Goal: Task Accomplishment & Management: Manage account settings

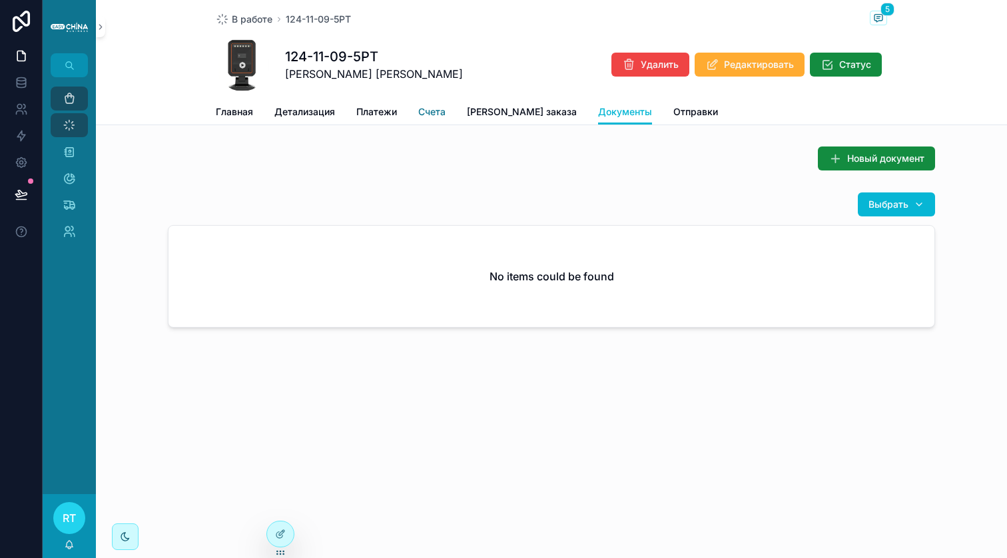
click at [427, 111] on span "Счета" at bounding box center [431, 111] width 27 height 13
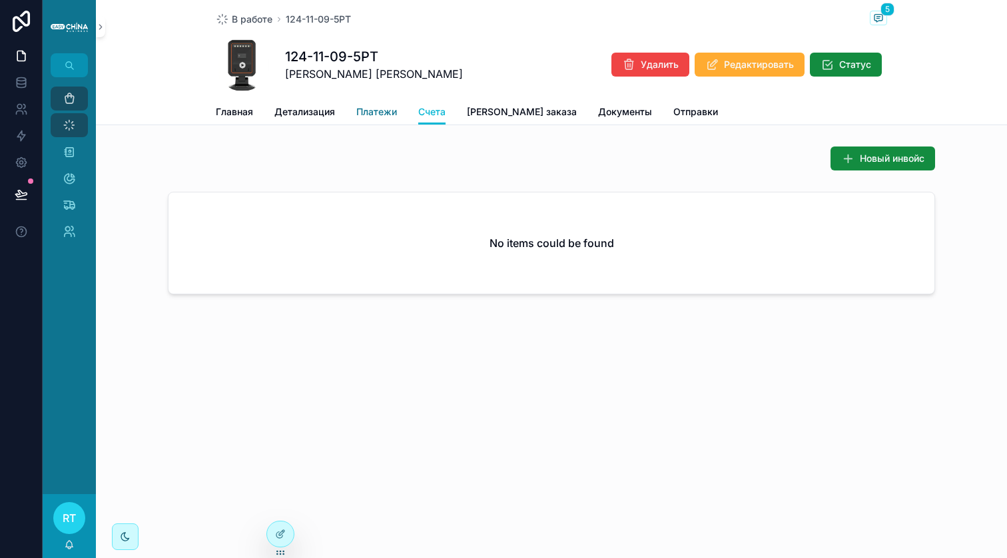
click at [378, 106] on span "Платежи" at bounding box center [376, 111] width 41 height 13
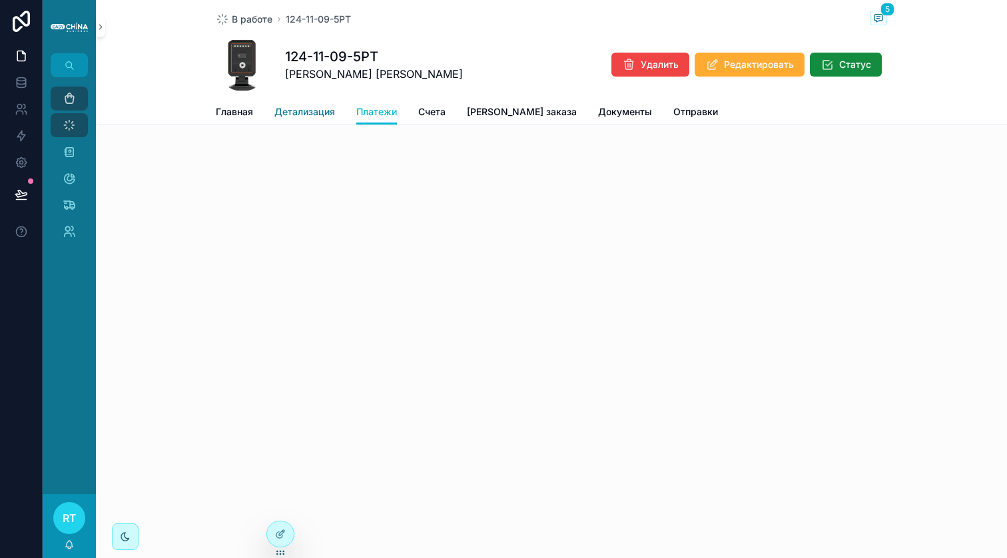
click at [318, 119] on link "Детализация" at bounding box center [304, 113] width 61 height 27
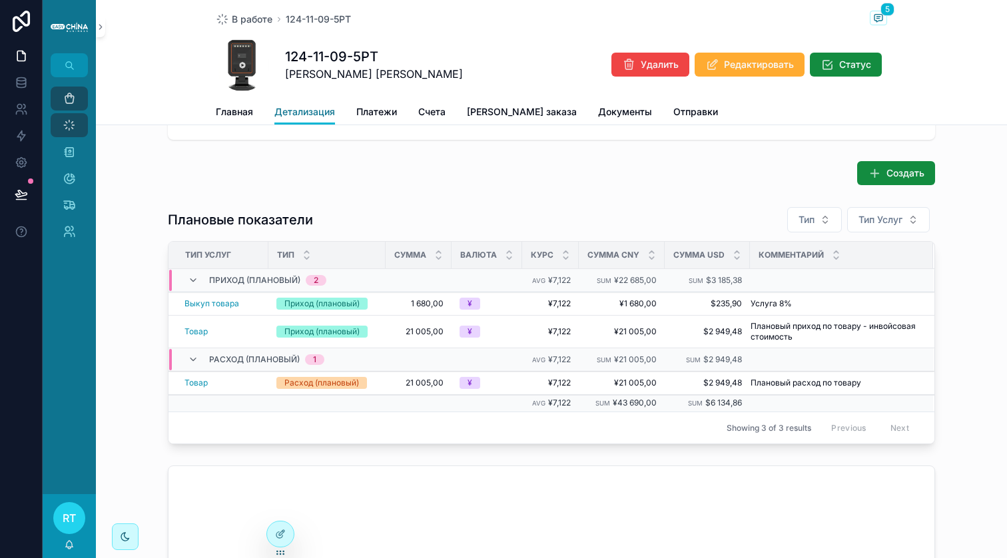
scroll to position [103, 0]
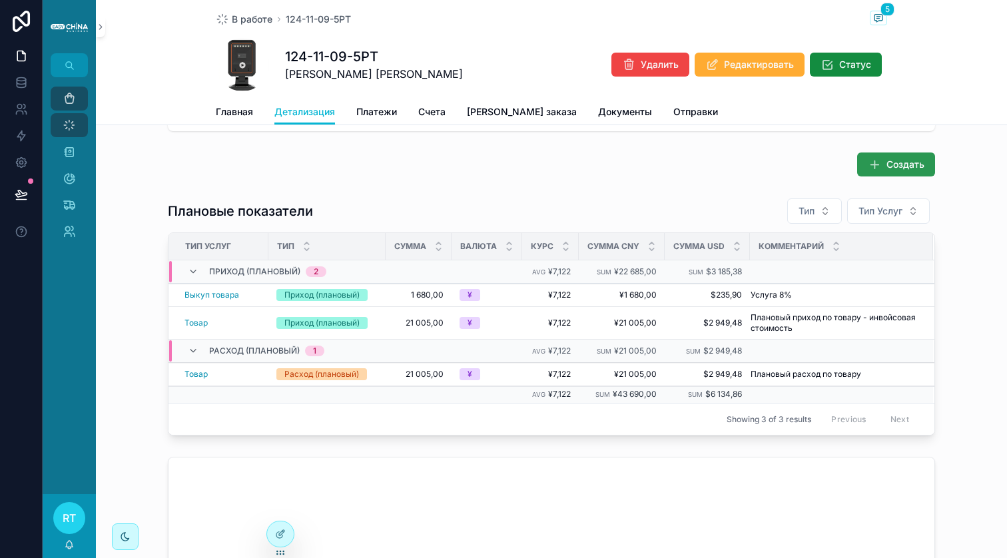
click at [907, 154] on button "Создать" at bounding box center [896, 164] width 78 height 24
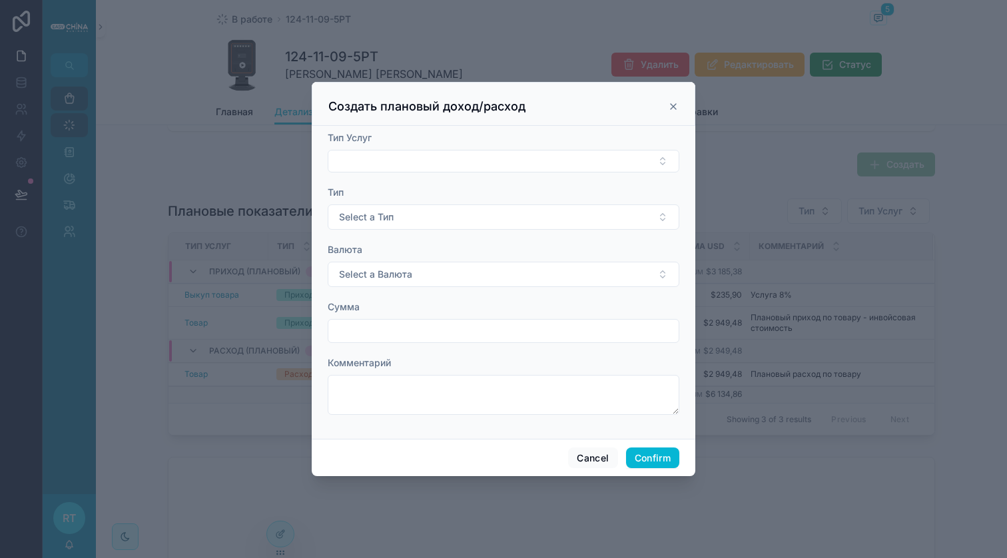
click at [679, 107] on div "Создать плановый доход/расход" at bounding box center [504, 104] width 384 height 44
click at [678, 107] on icon at bounding box center [673, 106] width 11 height 11
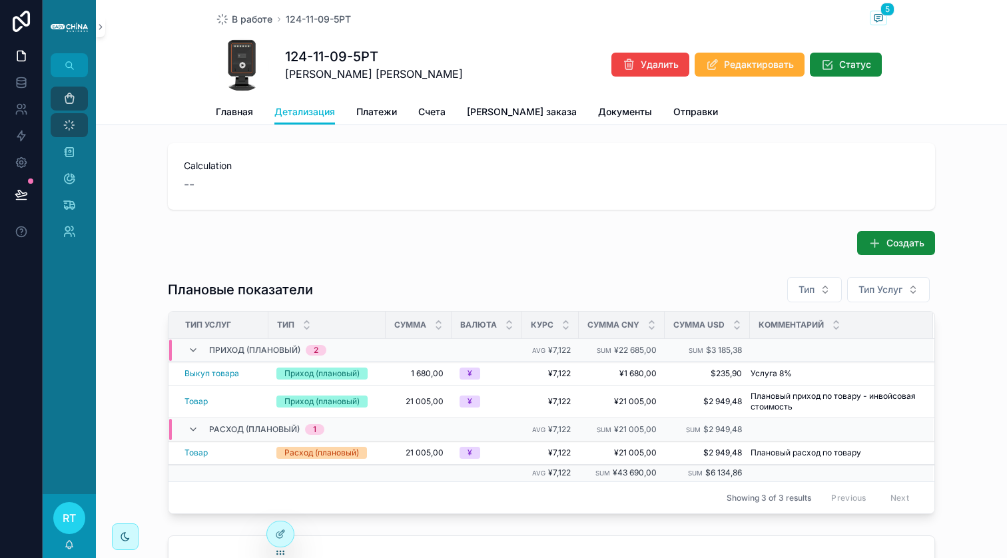
scroll to position [0, 0]
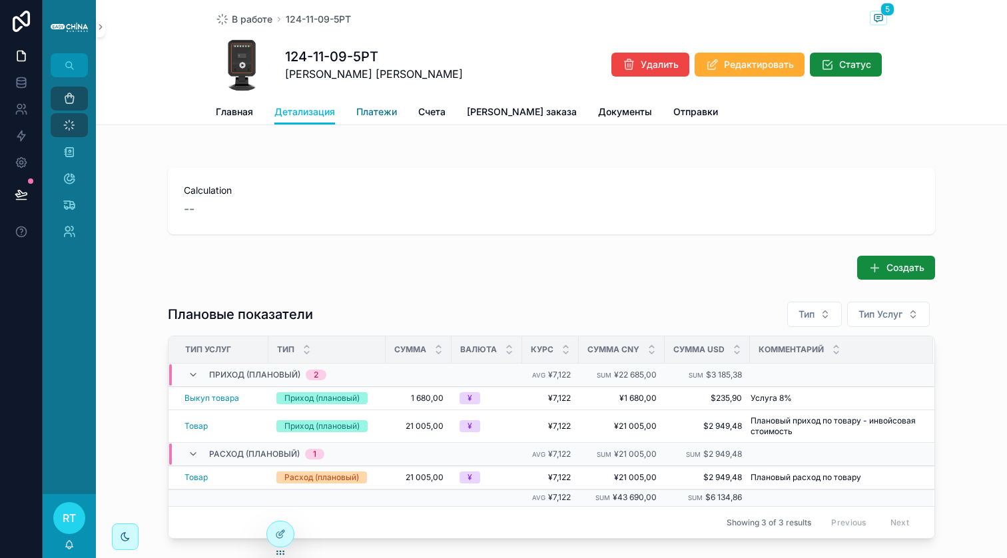
click at [383, 116] on span "Платежи" at bounding box center [376, 111] width 41 height 13
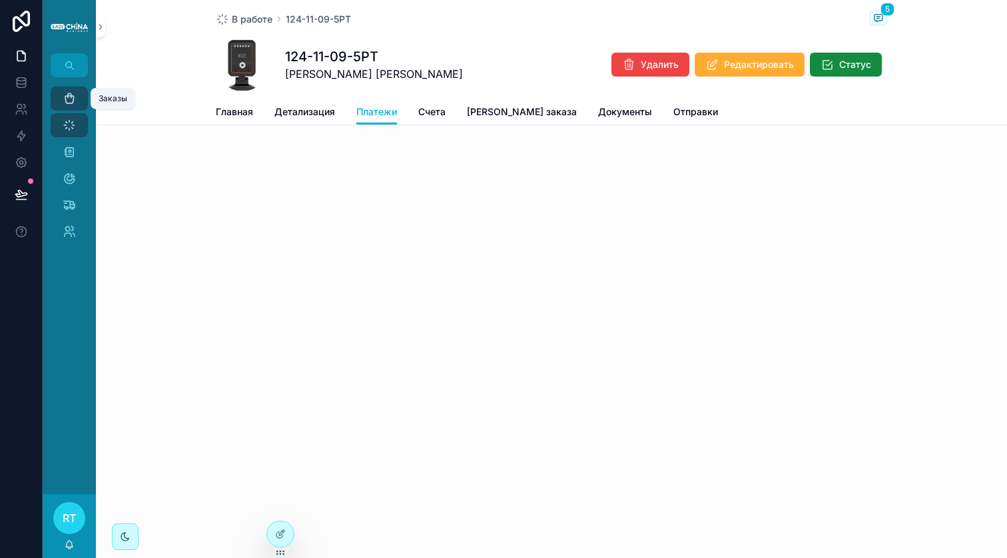
click at [84, 97] on link "Заказы" at bounding box center [69, 99] width 37 height 24
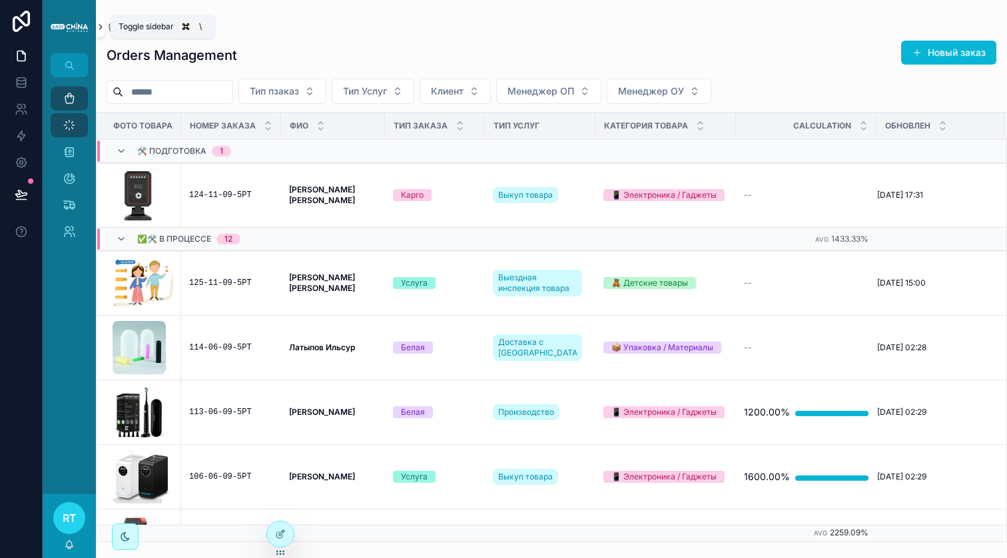
click at [97, 25] on icon "scrollable content" at bounding box center [100, 27] width 9 height 10
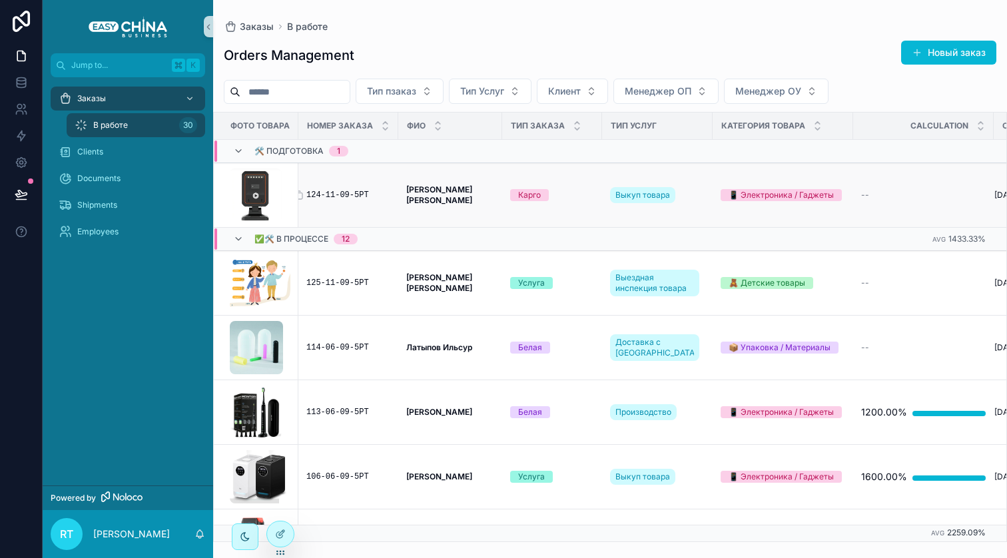
click at [364, 194] on div "124-11-09-5РТ" at bounding box center [348, 195] width 84 height 11
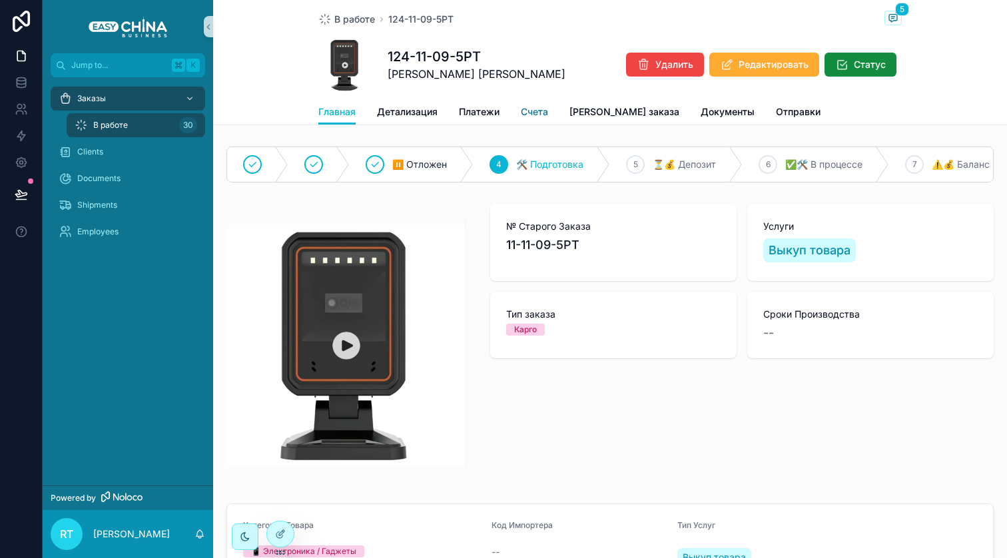
click at [535, 113] on span "Счета" at bounding box center [534, 111] width 27 height 13
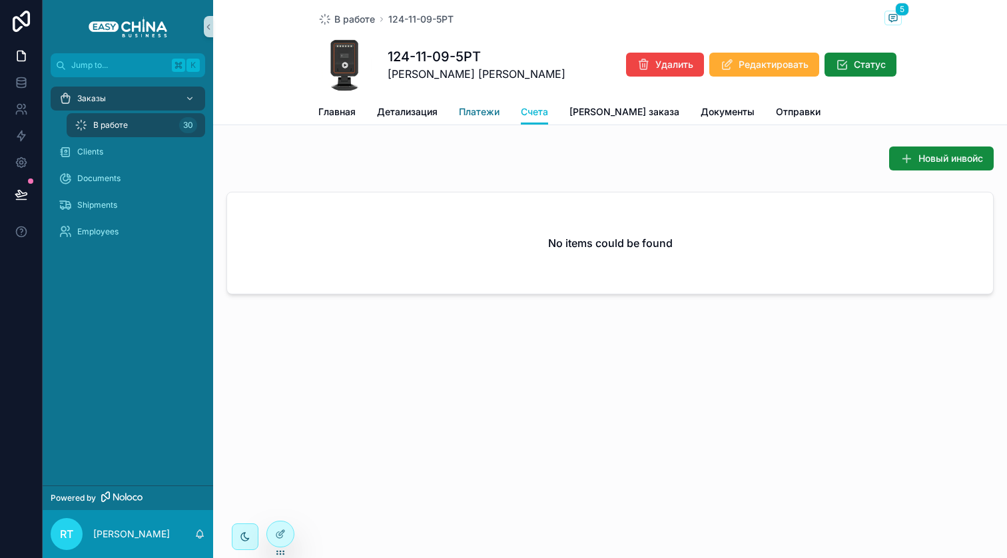
click at [476, 113] on span "Платежи" at bounding box center [479, 111] width 41 height 13
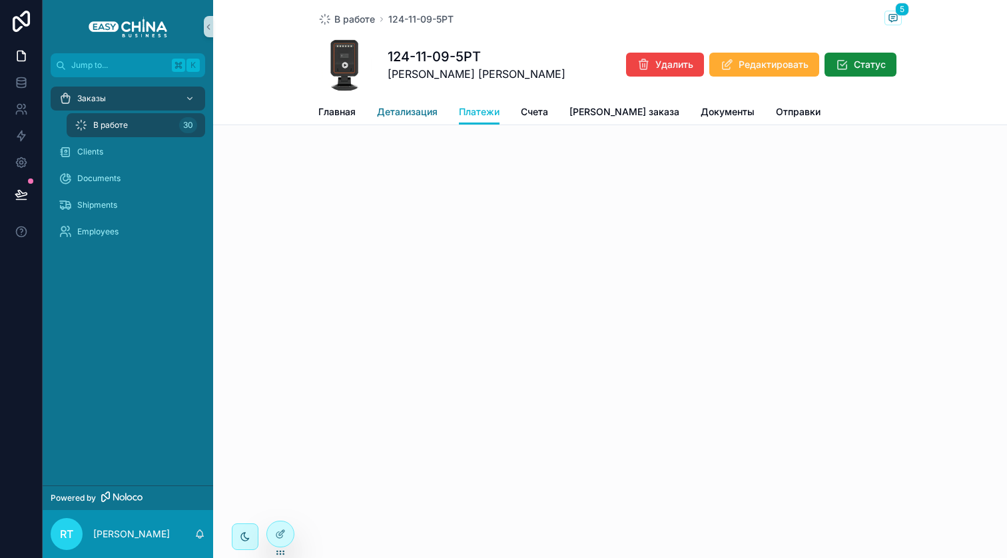
click at [396, 109] on span "Детализация" at bounding box center [407, 111] width 61 height 13
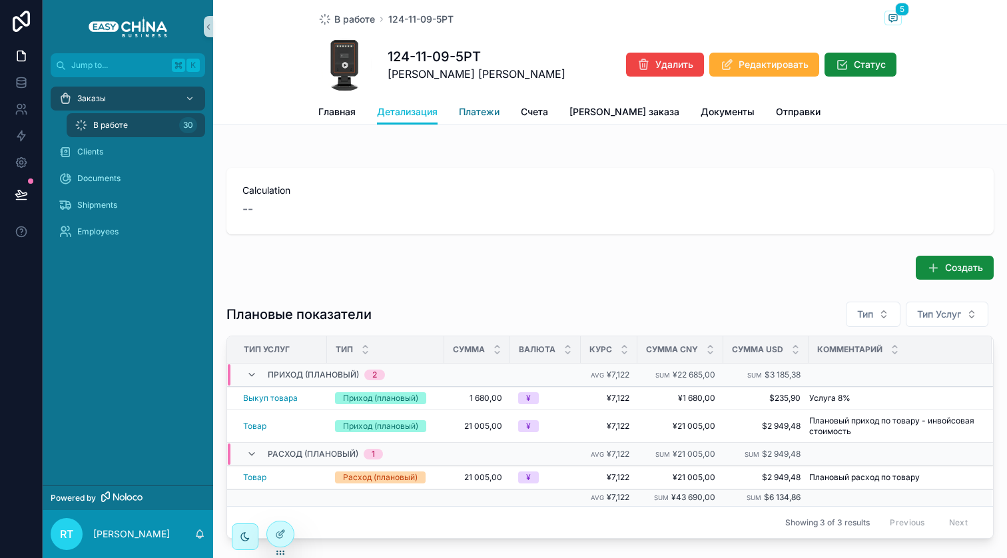
click at [481, 102] on link "Платежи" at bounding box center [479, 113] width 41 height 27
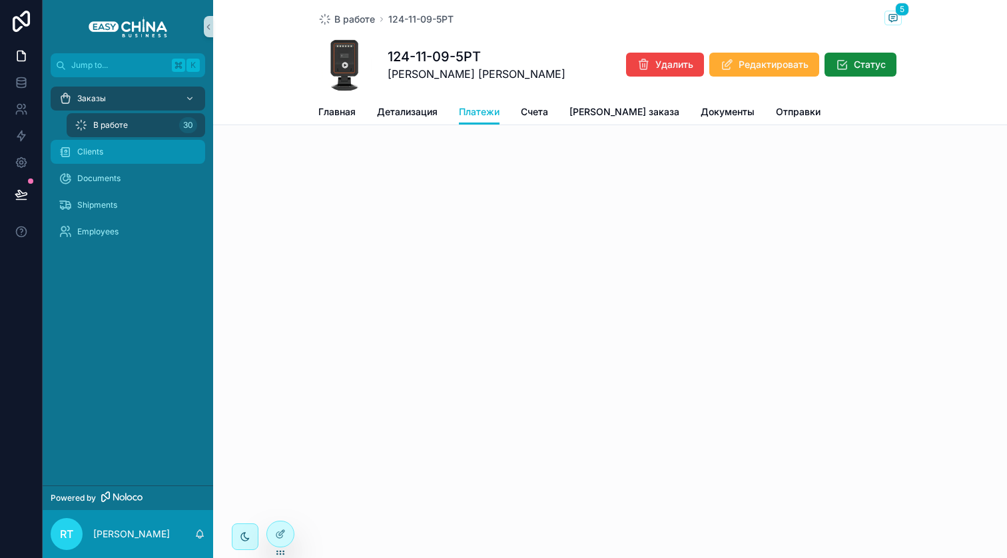
click at [117, 150] on div "Clients" at bounding box center [128, 151] width 138 height 21
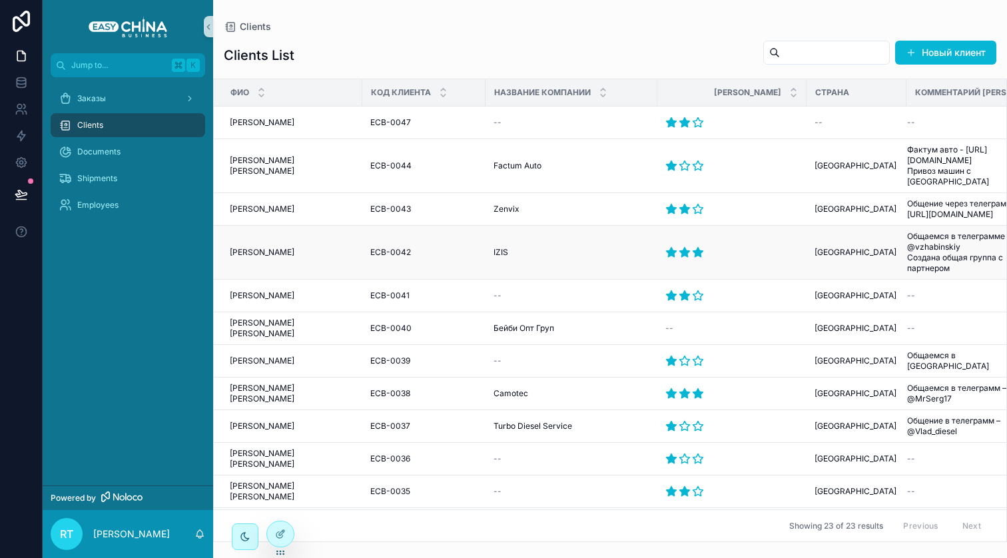
click at [281, 247] on span "[PERSON_NAME]" at bounding box center [262, 252] width 65 height 11
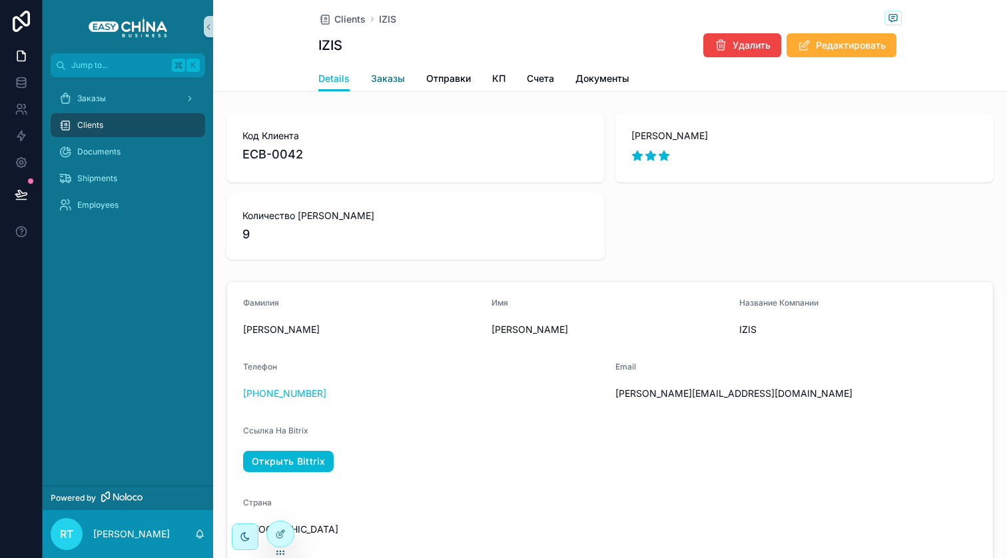
click at [384, 80] on span "Заказы" at bounding box center [388, 78] width 34 height 13
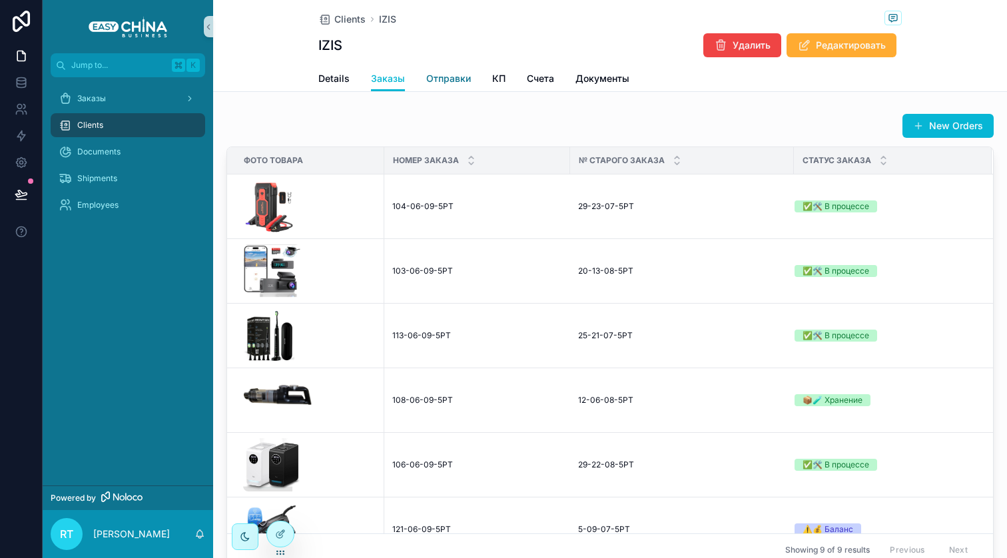
click at [441, 78] on span "Отправки" at bounding box center [448, 78] width 45 height 13
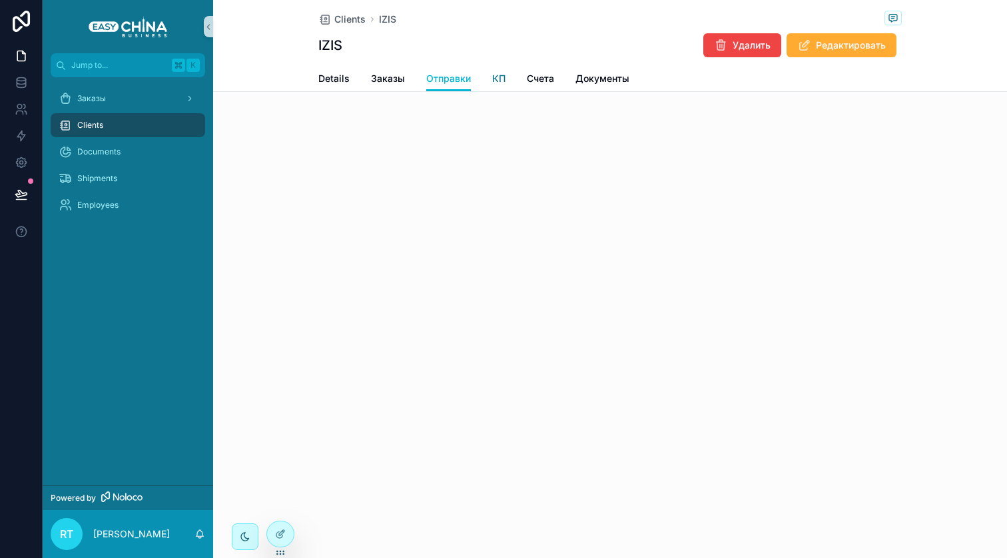
click at [497, 77] on span "КП" at bounding box center [498, 78] width 13 height 13
click at [527, 83] on span "Счета" at bounding box center [540, 78] width 27 height 13
click at [591, 70] on link "Документы" at bounding box center [602, 80] width 54 height 27
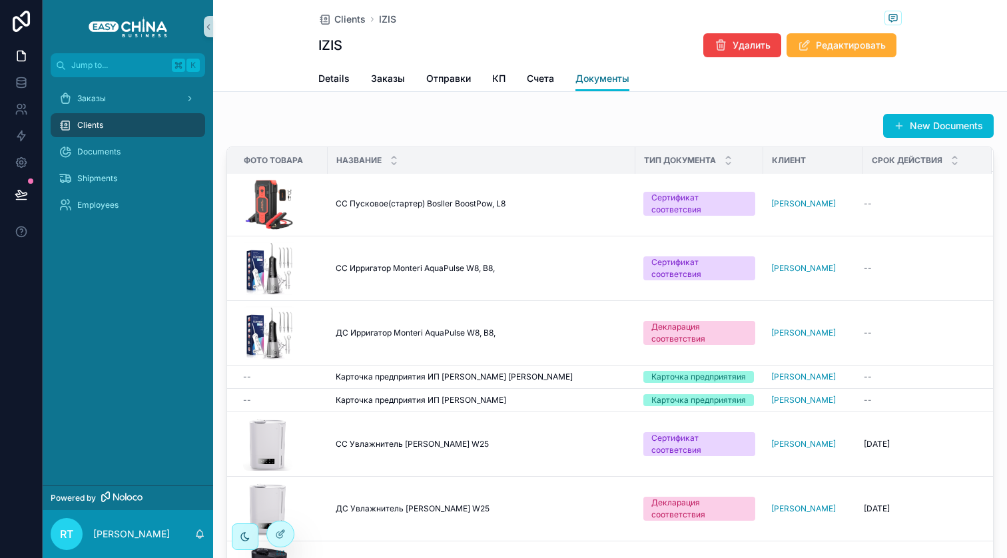
scroll to position [0, 1]
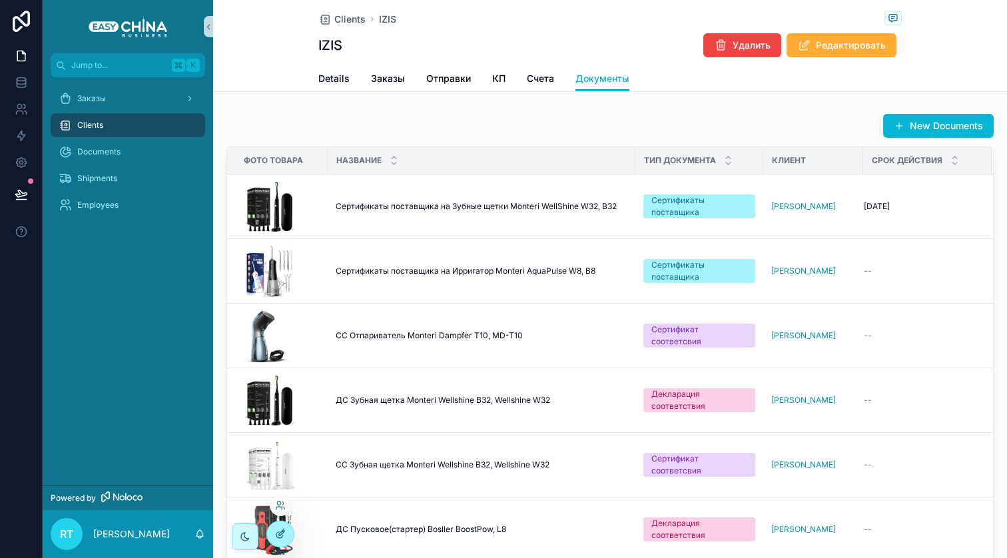
click at [284, 533] on icon at bounding box center [280, 534] width 11 height 11
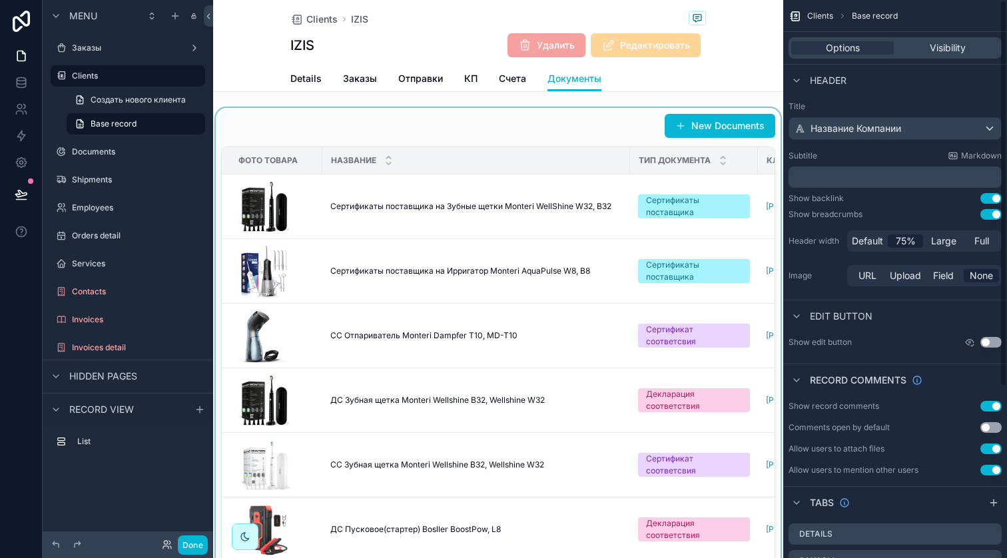
click at [652, 218] on div "scrollable content" at bounding box center [498, 340] width 570 height 464
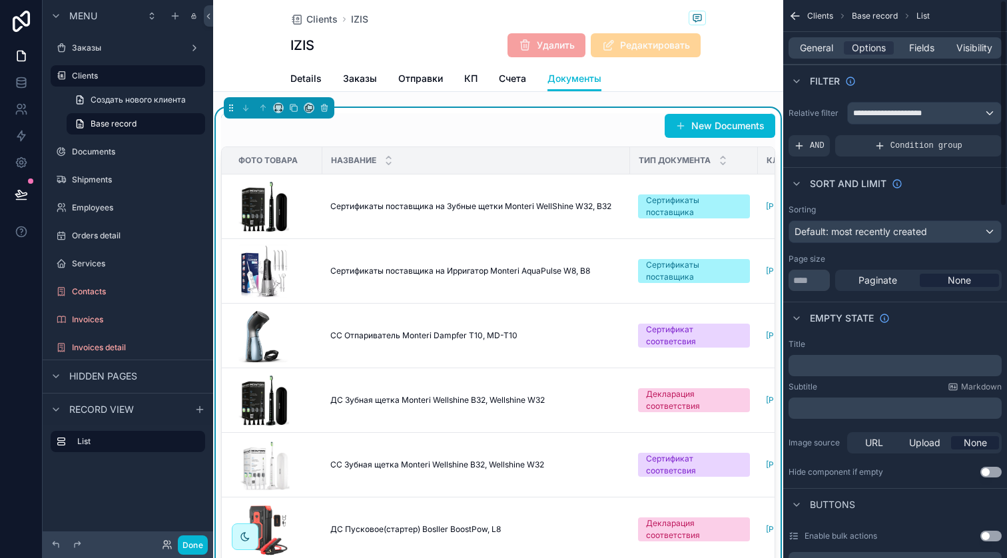
click at [928, 61] on div "General Options Fields Visibility" at bounding box center [895, 48] width 224 height 32
click at [928, 53] on span "Fields" at bounding box center [921, 47] width 25 height 13
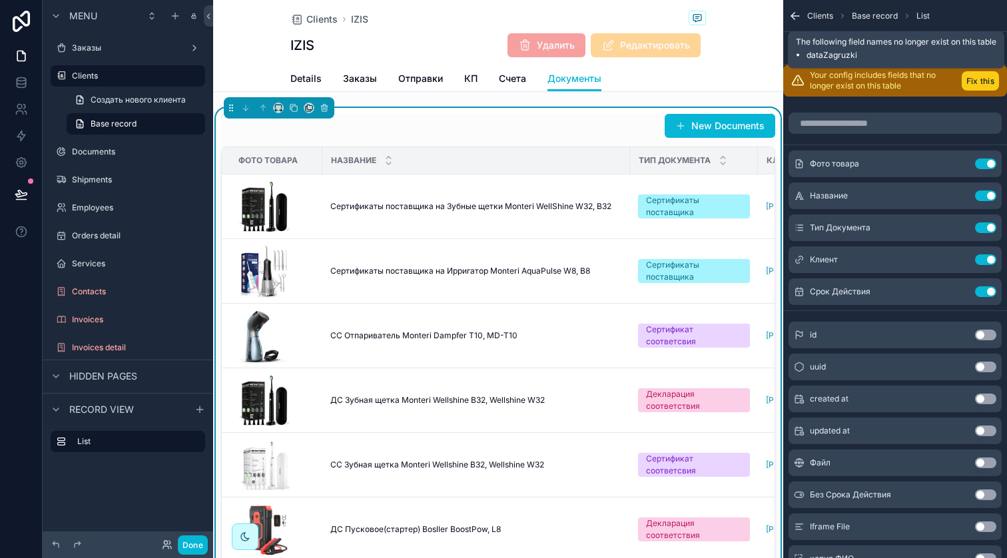
click at [973, 81] on button "Fix this" at bounding box center [979, 80] width 37 height 19
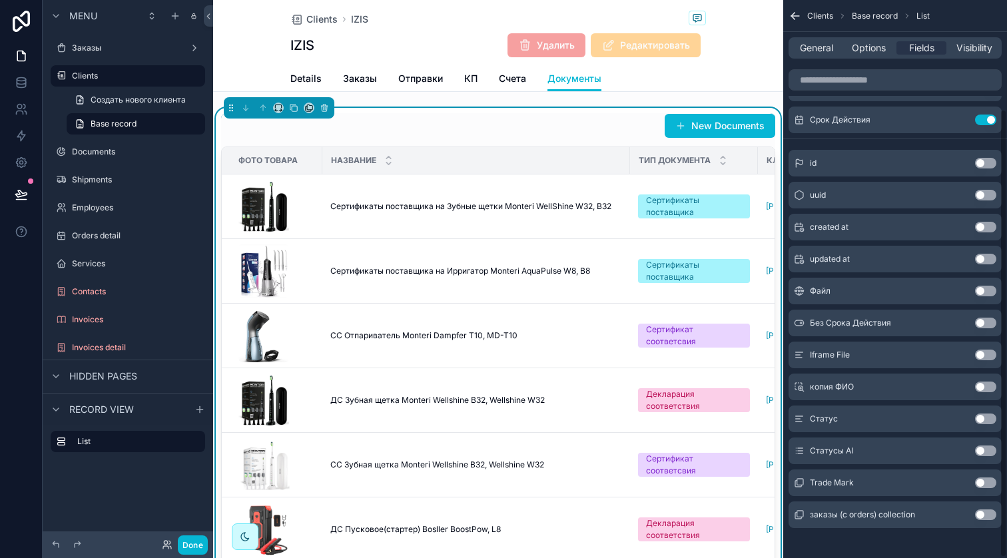
scroll to position [136, 0]
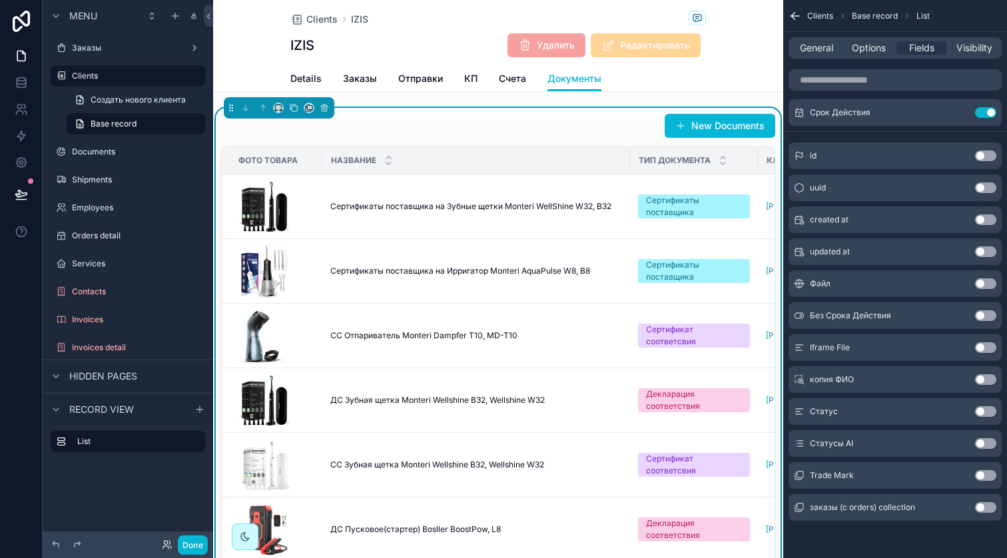
click at [985, 476] on button "Use setting" at bounding box center [985, 475] width 21 height 11
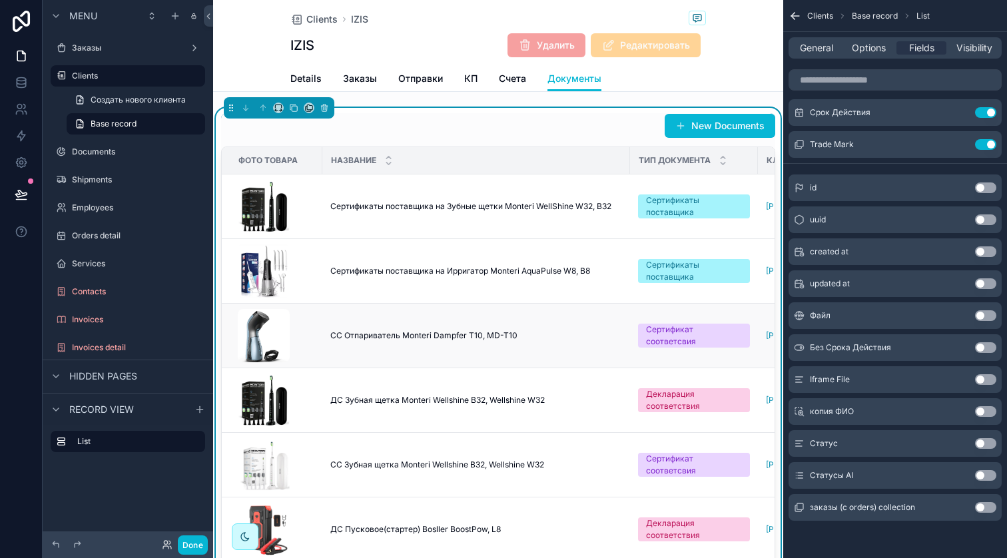
scroll to position [0, 324]
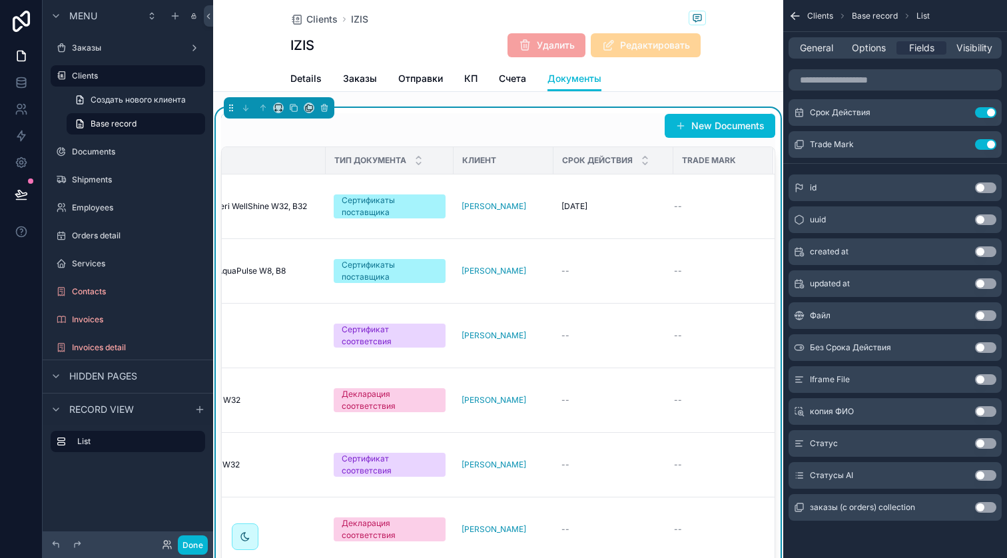
click at [985, 475] on button "Use setting" at bounding box center [985, 475] width 21 height 11
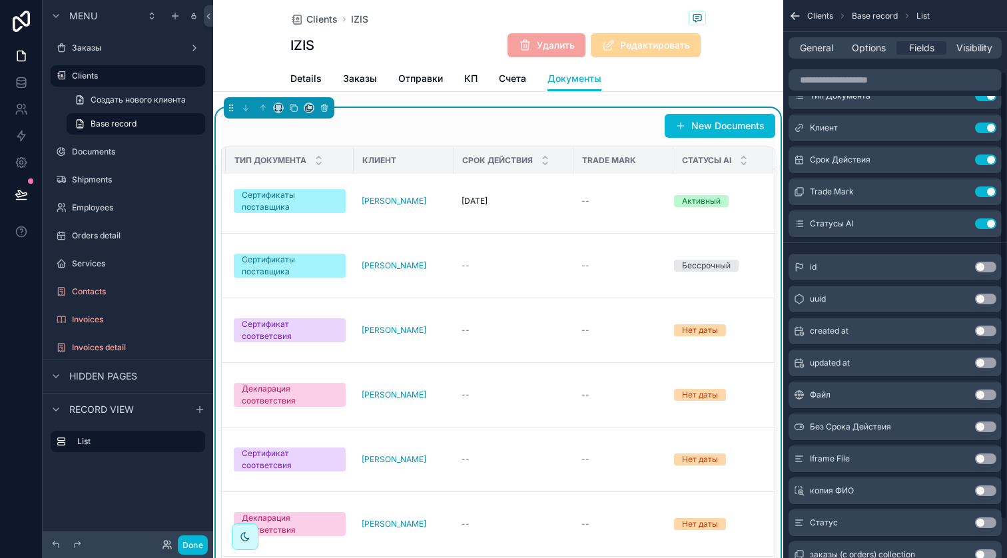
scroll to position [81, 0]
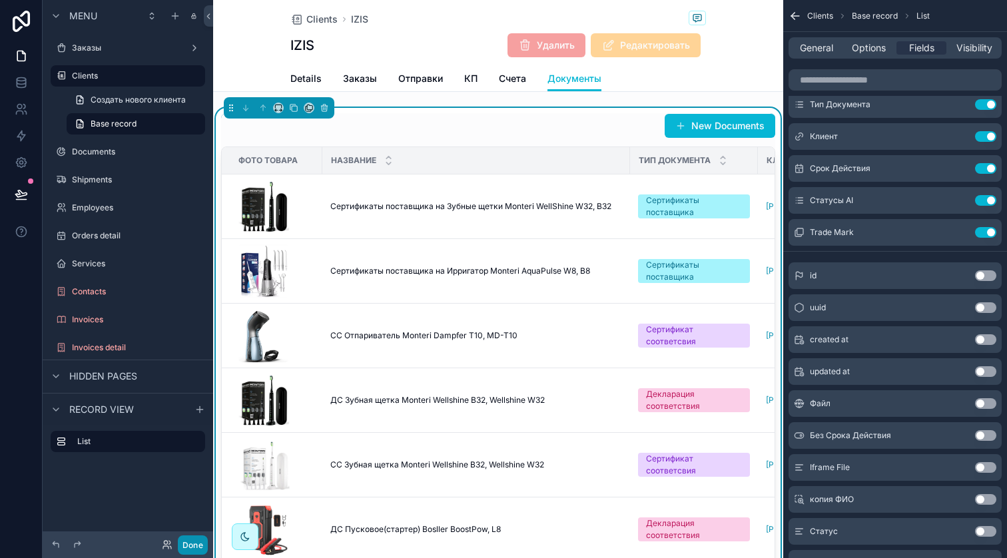
click at [204, 542] on button "Done" at bounding box center [193, 544] width 30 height 19
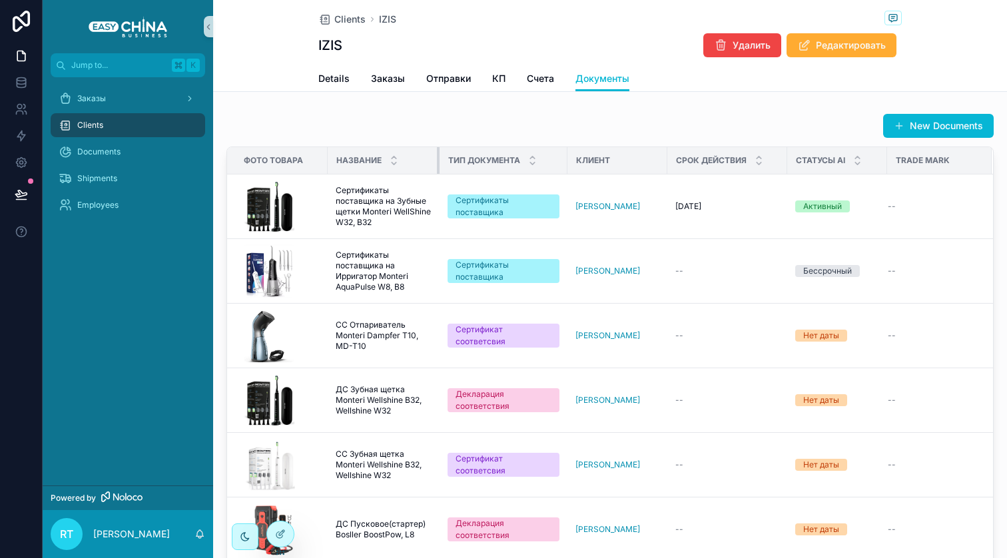
scroll to position [0, 5]
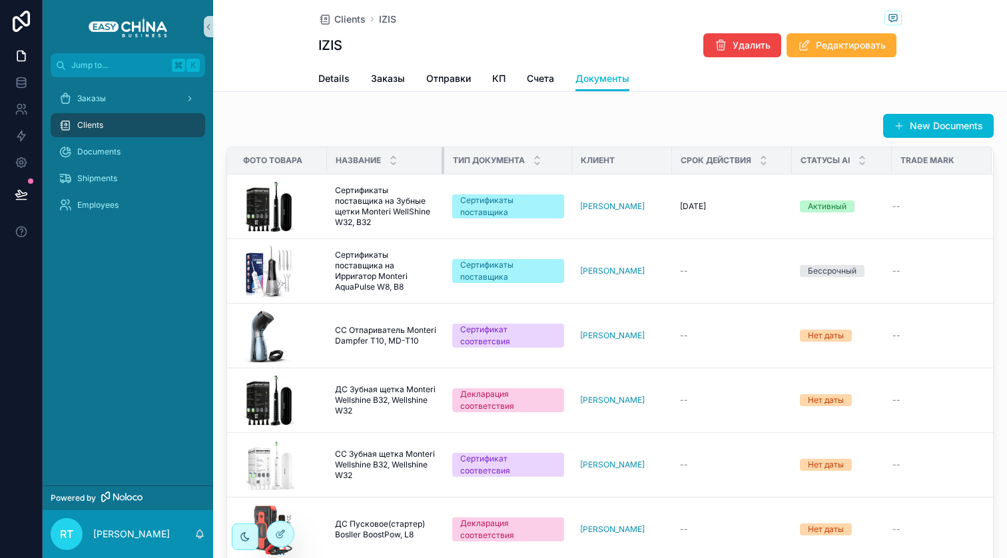
drag, startPoint x: 605, startPoint y: 158, endPoint x: 404, endPoint y: 166, distance: 201.2
click at [404, 166] on th "Название" at bounding box center [385, 160] width 117 height 27
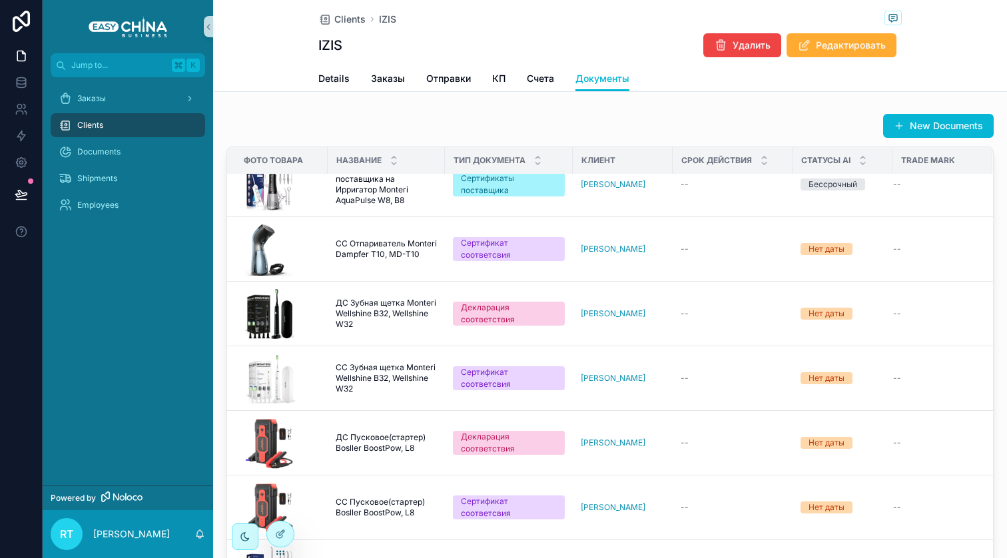
scroll to position [0, 0]
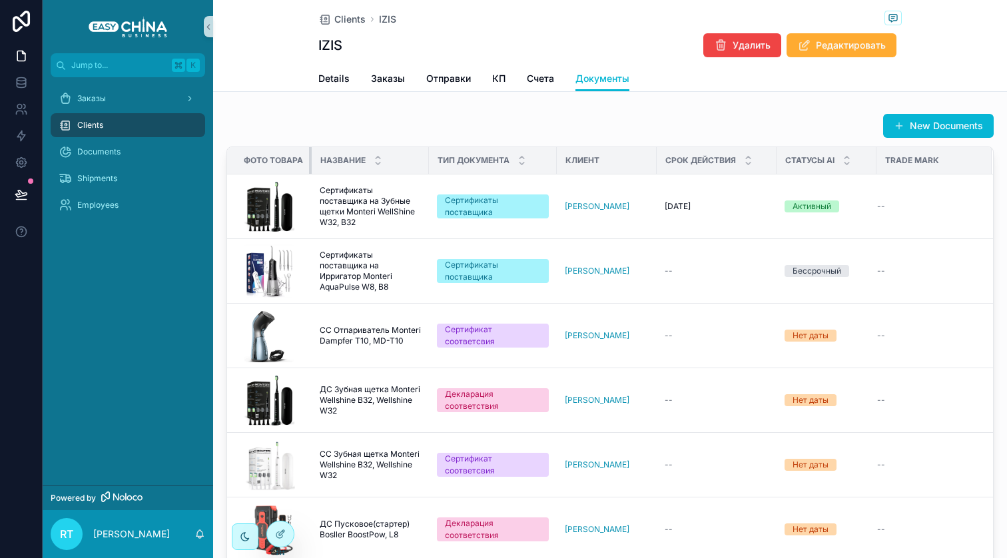
drag, startPoint x: 320, startPoint y: 163, endPoint x: 284, endPoint y: 162, distance: 36.6
click at [285, 162] on th "Фото товара" at bounding box center [269, 160] width 85 height 27
click at [874, 158] on div "scrollable content" at bounding box center [876, 160] width 5 height 27
drag, startPoint x: 768, startPoint y: 162, endPoint x: 716, endPoint y: 160, distance: 52.0
click at [716, 160] on th "Срок Действия" at bounding box center [709, 160] width 105 height 27
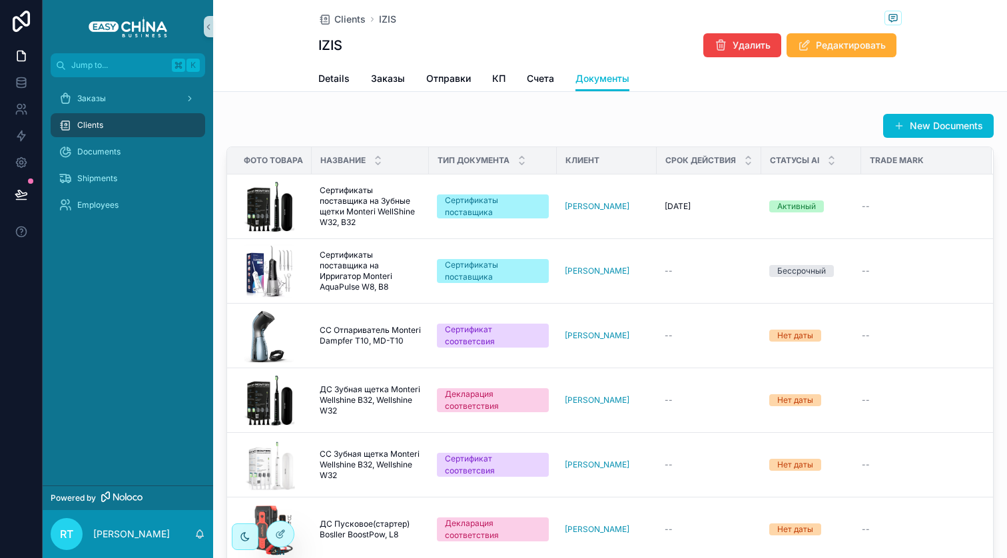
click at [314, 52] on div "Clients IZIS IZIS Удалить Редактировать Документы Details Заказы Отправки КП Сч…" at bounding box center [610, 46] width 794 height 92
click at [332, 77] on span "Details" at bounding box center [333, 78] width 31 height 13
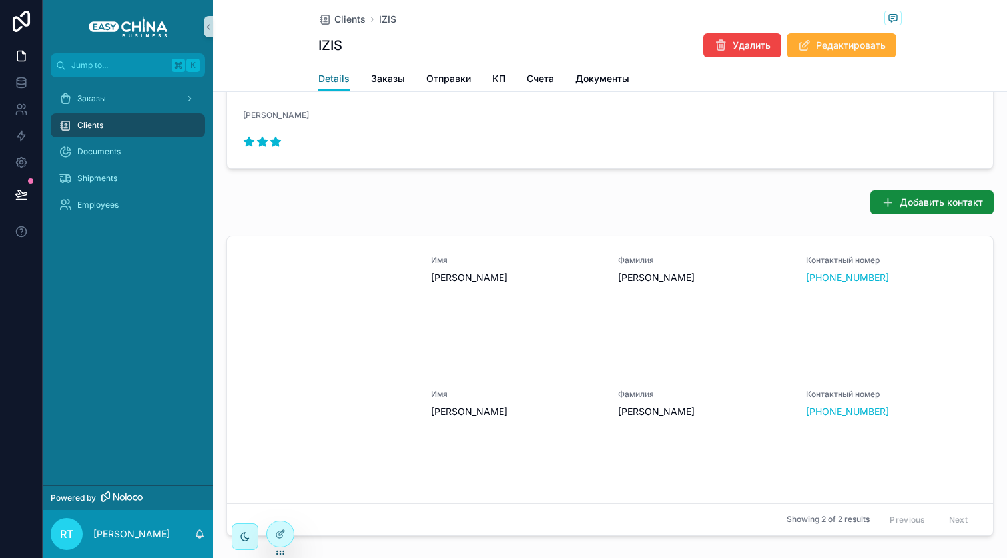
scroll to position [459, 0]
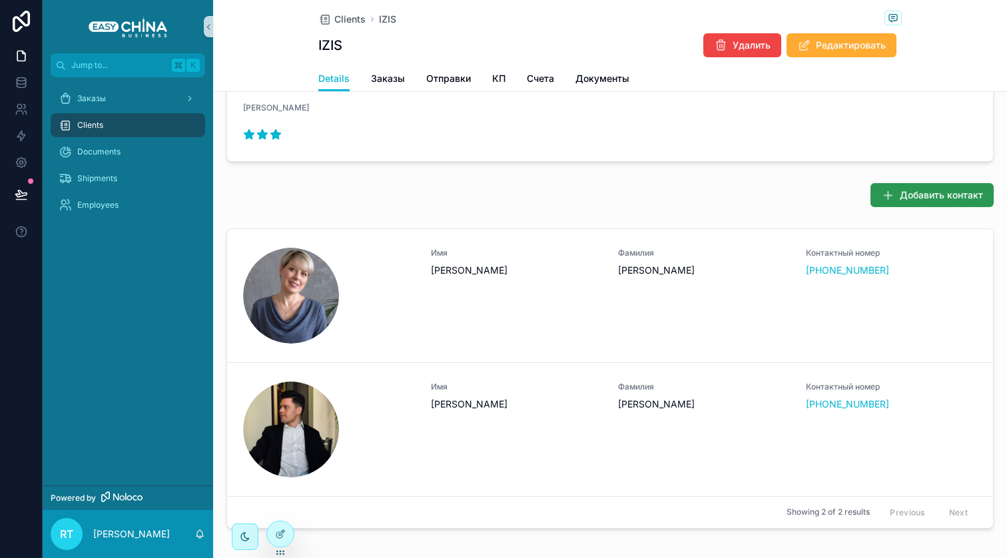
click at [920, 188] on span "Добавить контакт" at bounding box center [941, 194] width 83 height 13
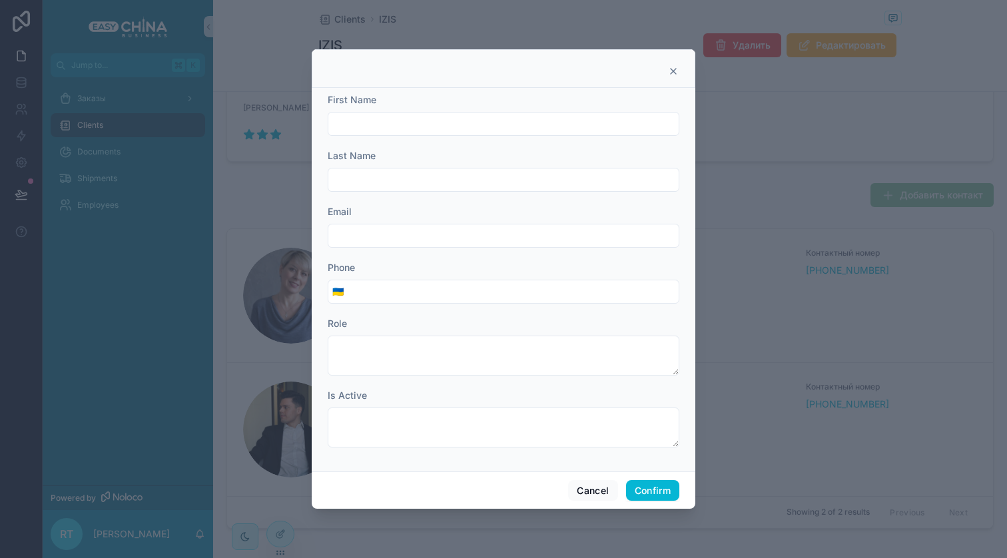
click at [450, 128] on input "text" at bounding box center [503, 124] width 350 height 19
type input "*****"
click at [383, 300] on input "tel" at bounding box center [513, 291] width 331 height 19
paste input "**********"
click at [348, 292] on input "**********" at bounding box center [513, 291] width 331 height 19
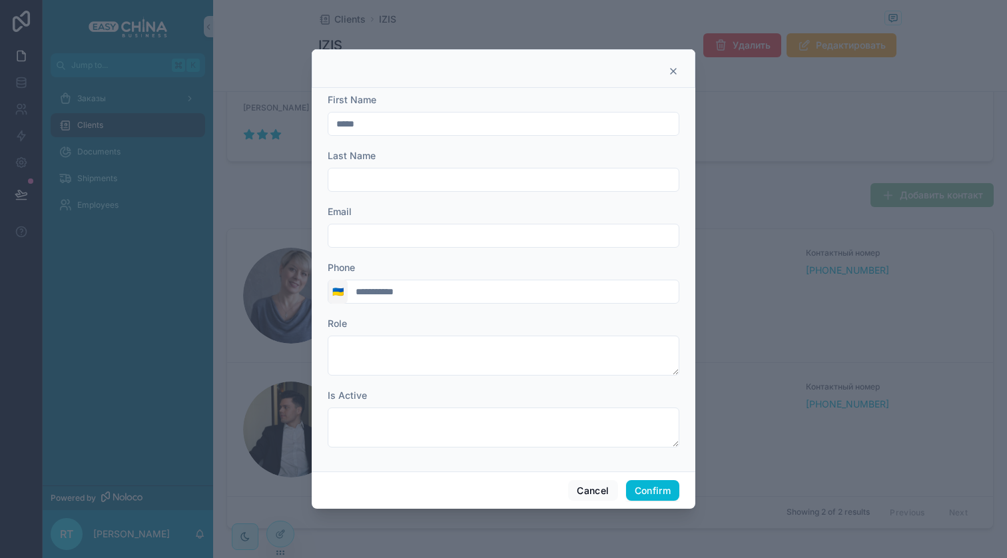
type input "**********"
click at [341, 292] on span "🇺🇦" at bounding box center [337, 291] width 11 height 13
type input "****"
click at [328, 348] on div "🇷🇺 [GEOGRAPHIC_DATA] +7" at bounding box center [337, 344] width 160 height 21
type input "**********"
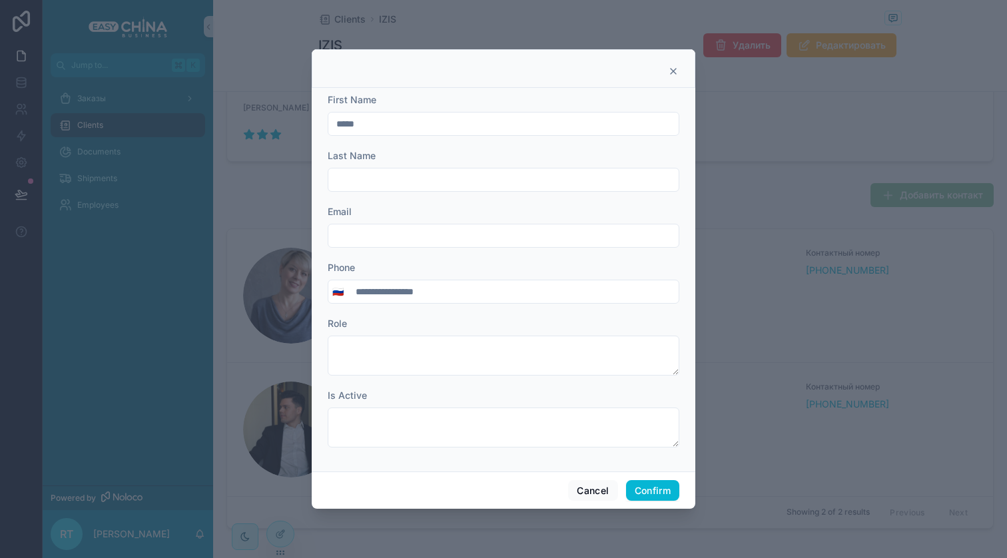
click at [390, 180] on input "text" at bounding box center [503, 179] width 350 height 19
type input "*"
type input "**********"
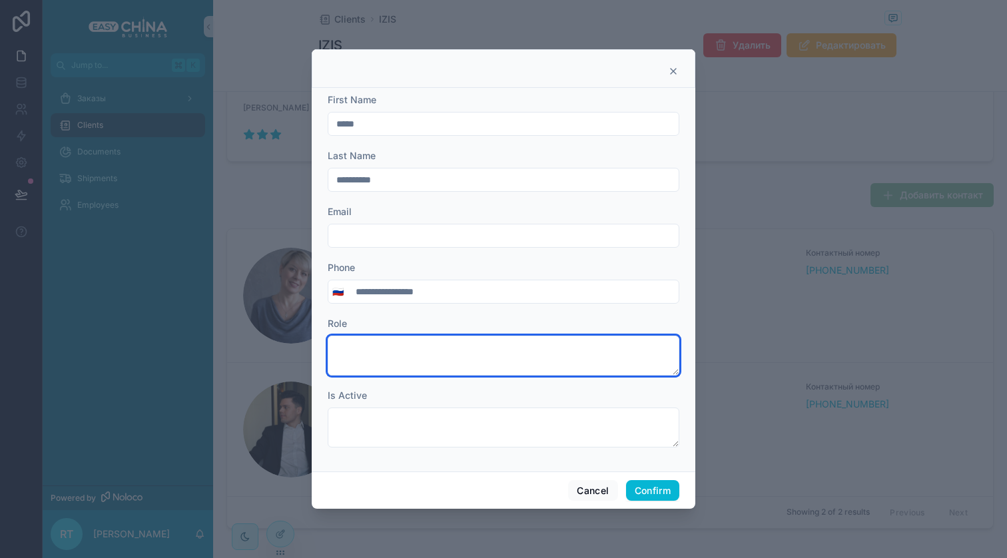
click at [460, 365] on textarea at bounding box center [504, 356] width 352 height 40
type textarea "*******"
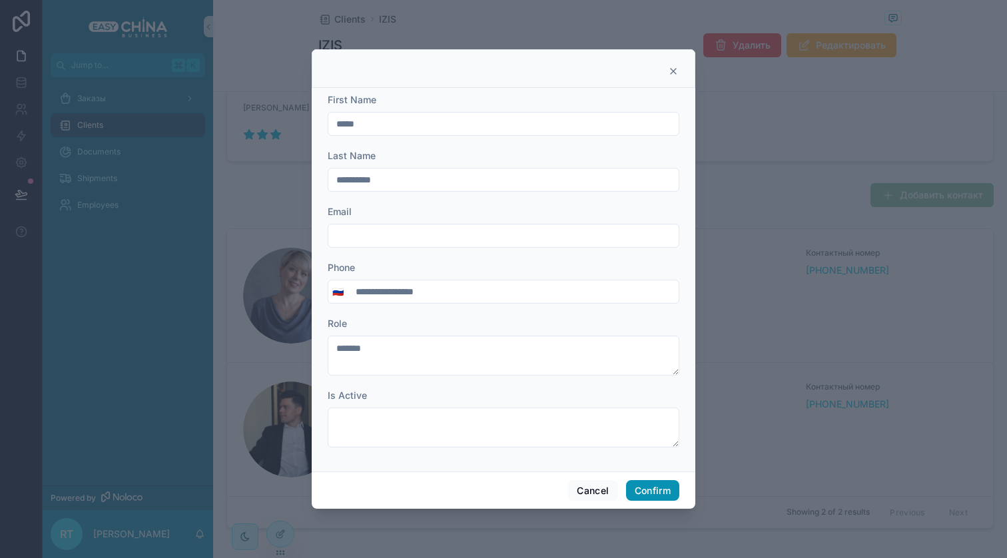
click at [664, 491] on button "Confirm" at bounding box center [652, 490] width 53 height 21
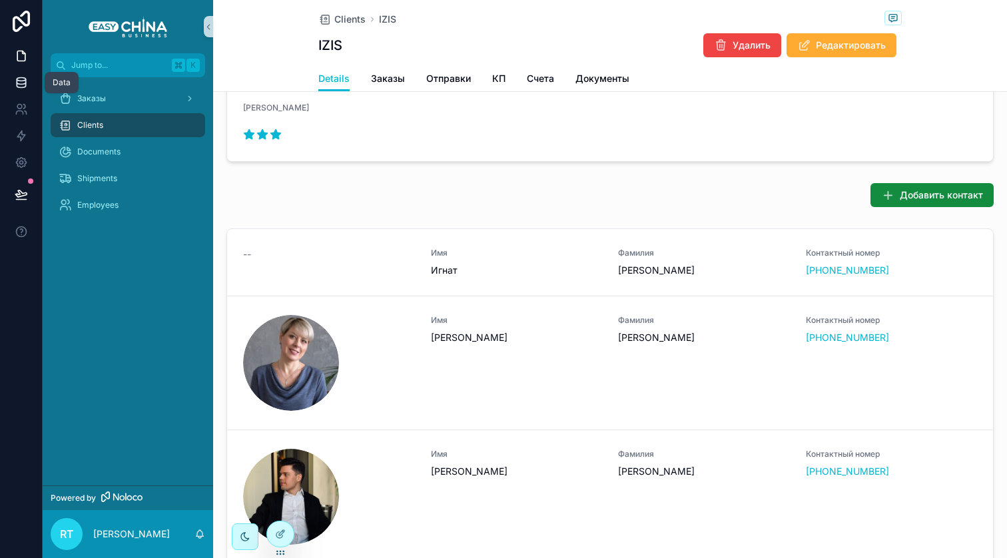
click at [17, 81] on icon at bounding box center [21, 82] width 13 height 13
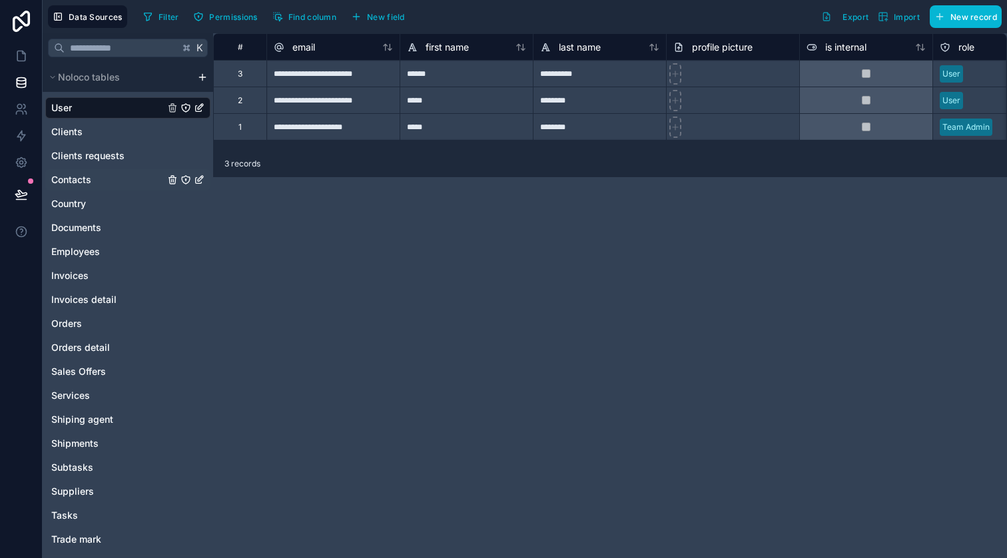
click at [97, 187] on div "Contacts" at bounding box center [127, 179] width 165 height 21
click at [84, 180] on span "Contacts" at bounding box center [71, 179] width 40 height 13
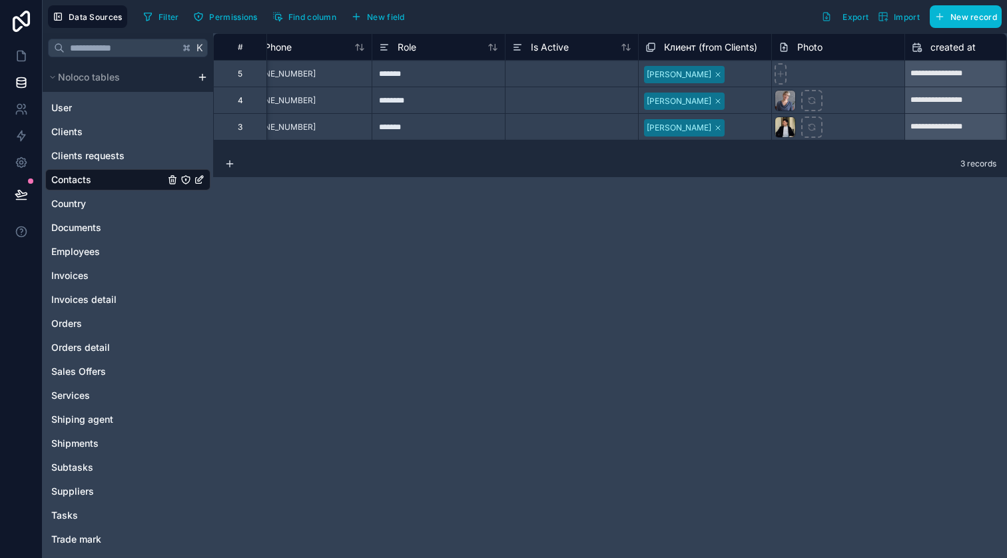
scroll to position [0, 858]
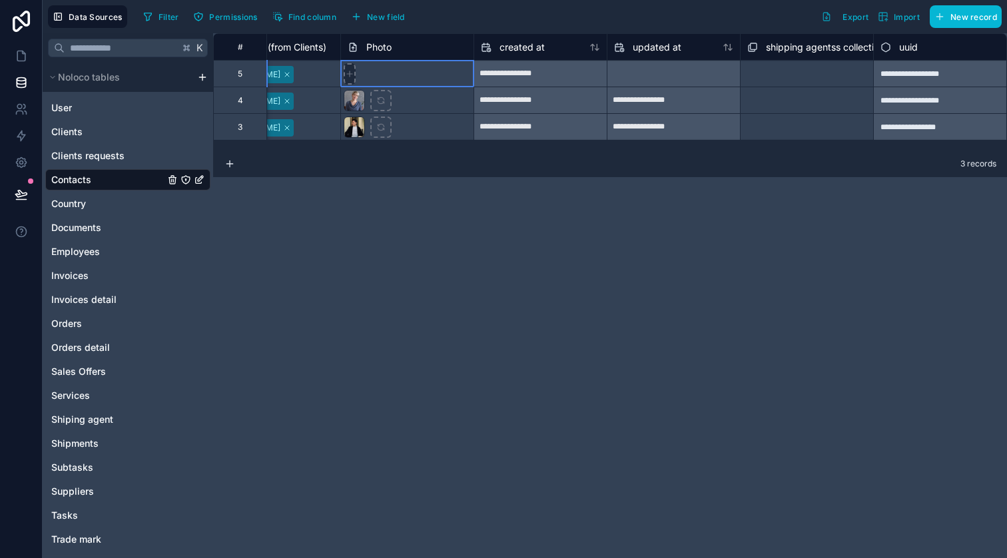
click at [354, 73] on div at bounding box center [350, 73] width 12 height 21
type input "**********"
